Goal: Register for event/course

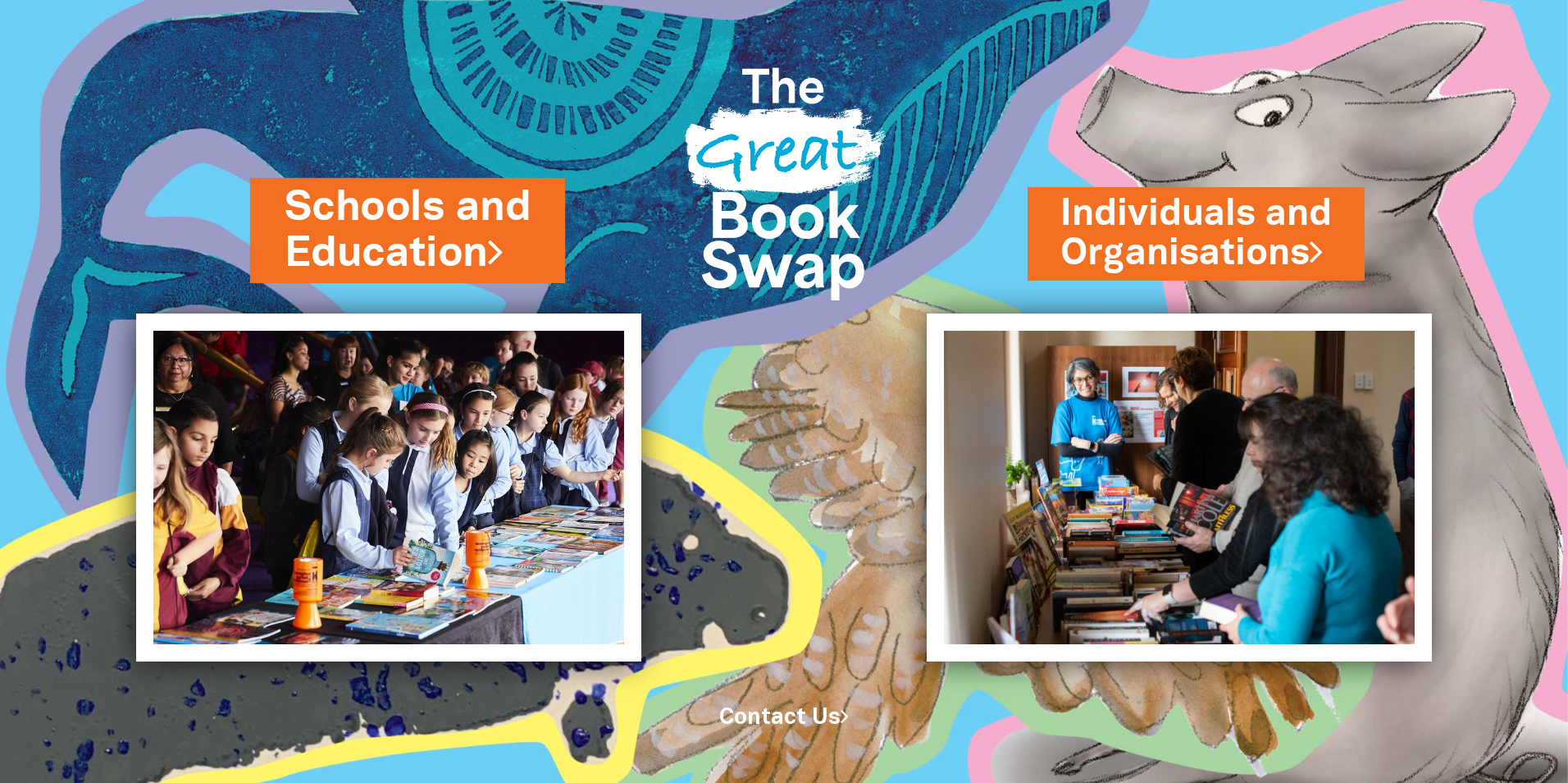
click at [486, 247] on link "Schools and Education" at bounding box center [407, 230] width 246 height 103
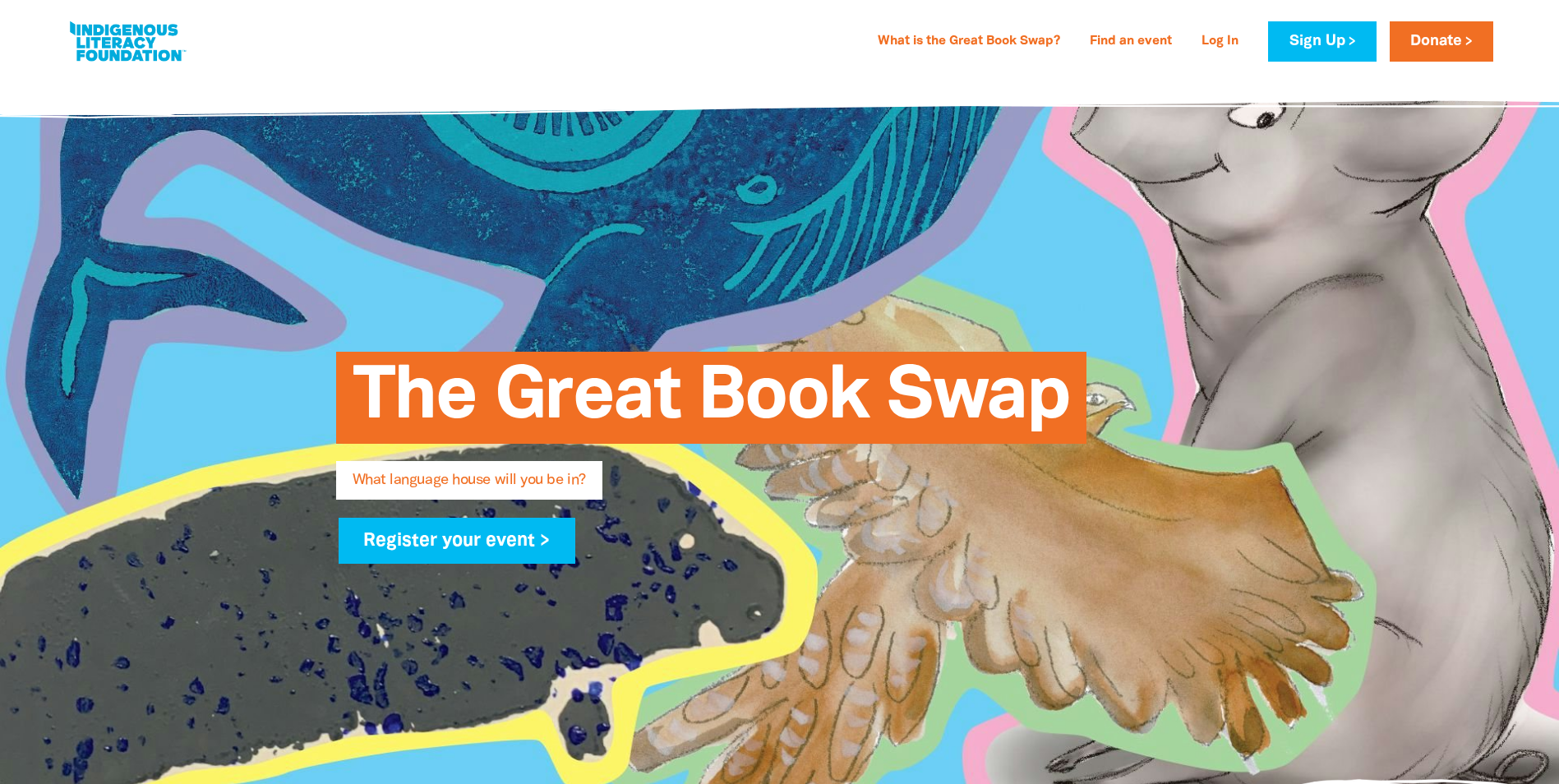
click at [494, 484] on span "What language house will you be in?" at bounding box center [469, 486] width 234 height 26
click at [484, 549] on link "Register your event >" at bounding box center [457, 541] width 238 height 46
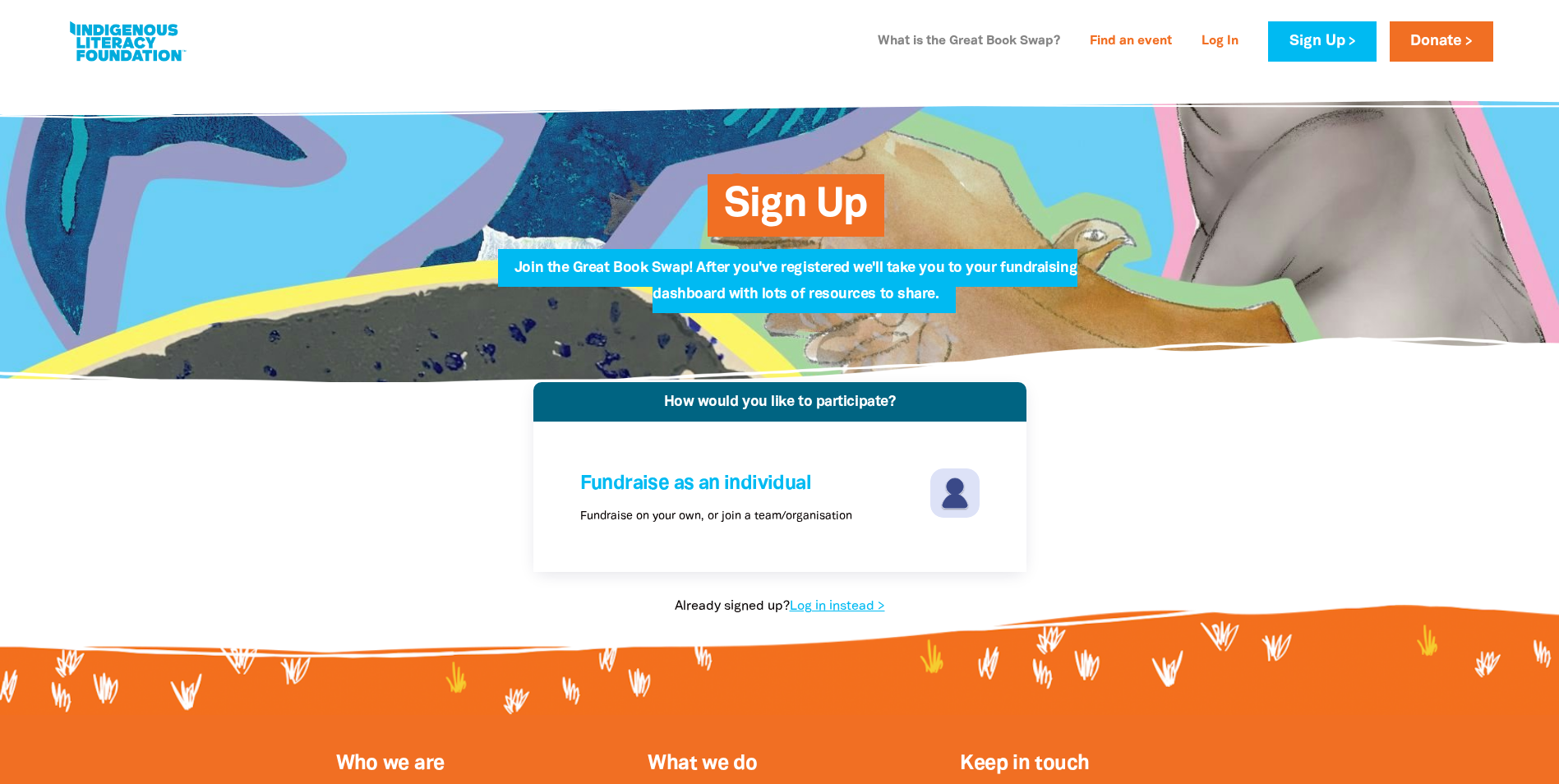
click at [983, 36] on link "What is the Great Book Swap?" at bounding box center [968, 42] width 202 height 26
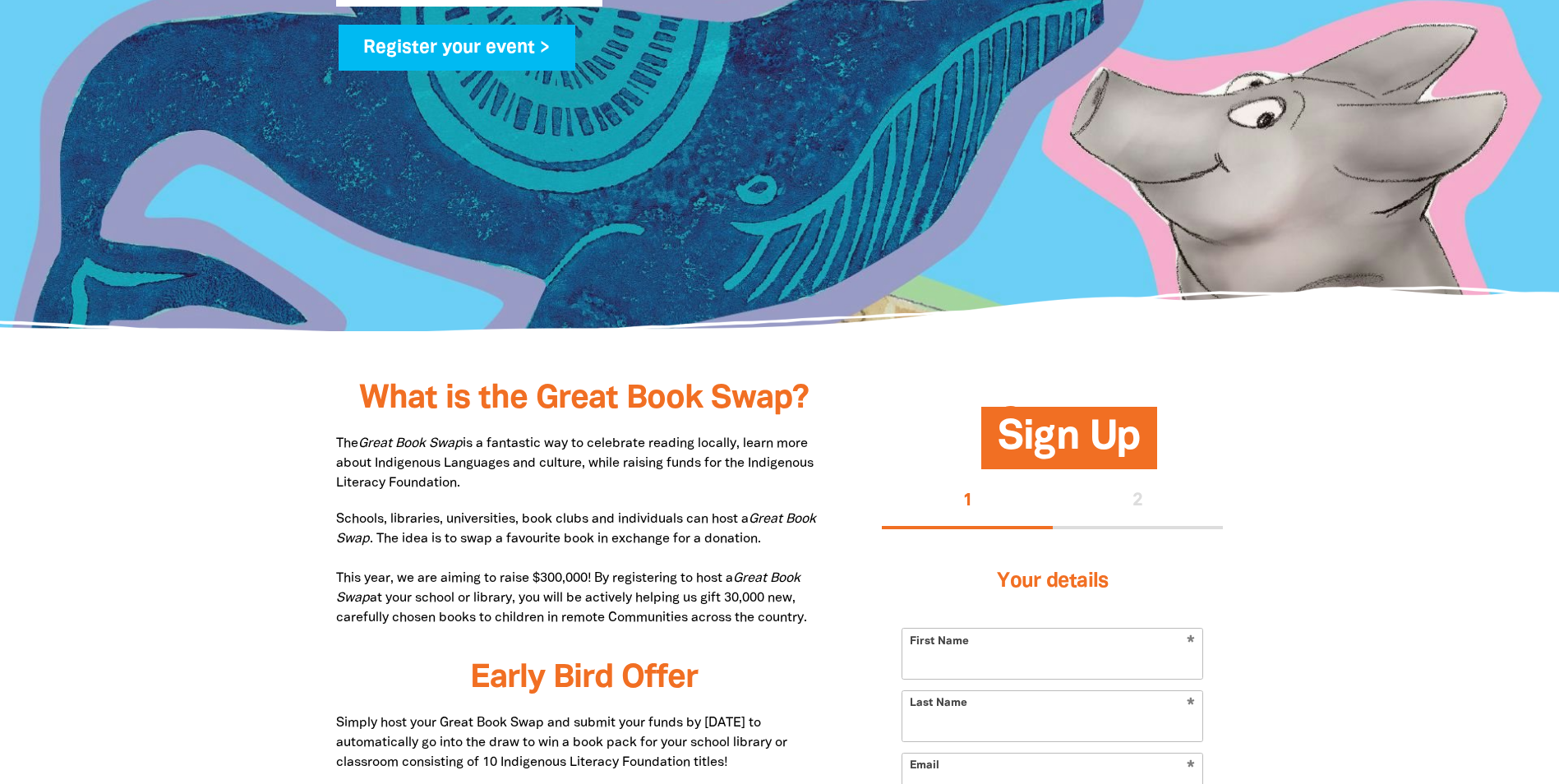
scroll to position [658, 0]
